Goal: Task Accomplishment & Management: Use online tool/utility

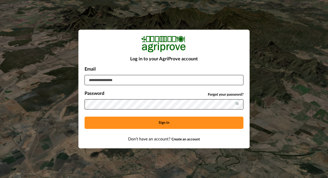
type input "**********"
click at [174, 127] on button "Sign in" at bounding box center [164, 123] width 159 height 12
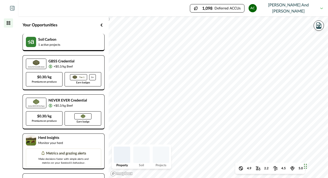
click at [67, 51] on div "Soil Carbon 1 active projects" at bounding box center [64, 42] width 82 height 17
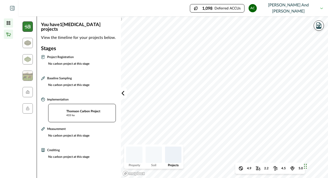
click at [9, 34] on icon at bounding box center [8, 34] width 5 height 5
